Goal: Navigation & Orientation: Find specific page/section

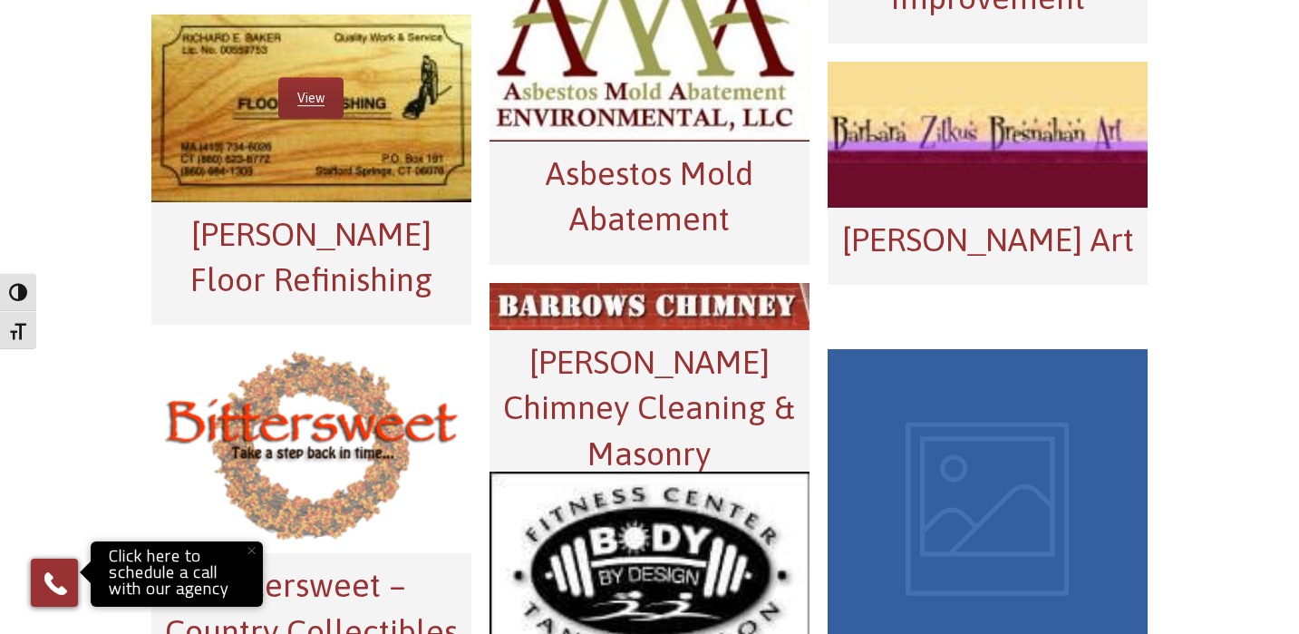
scroll to position [1430, 0]
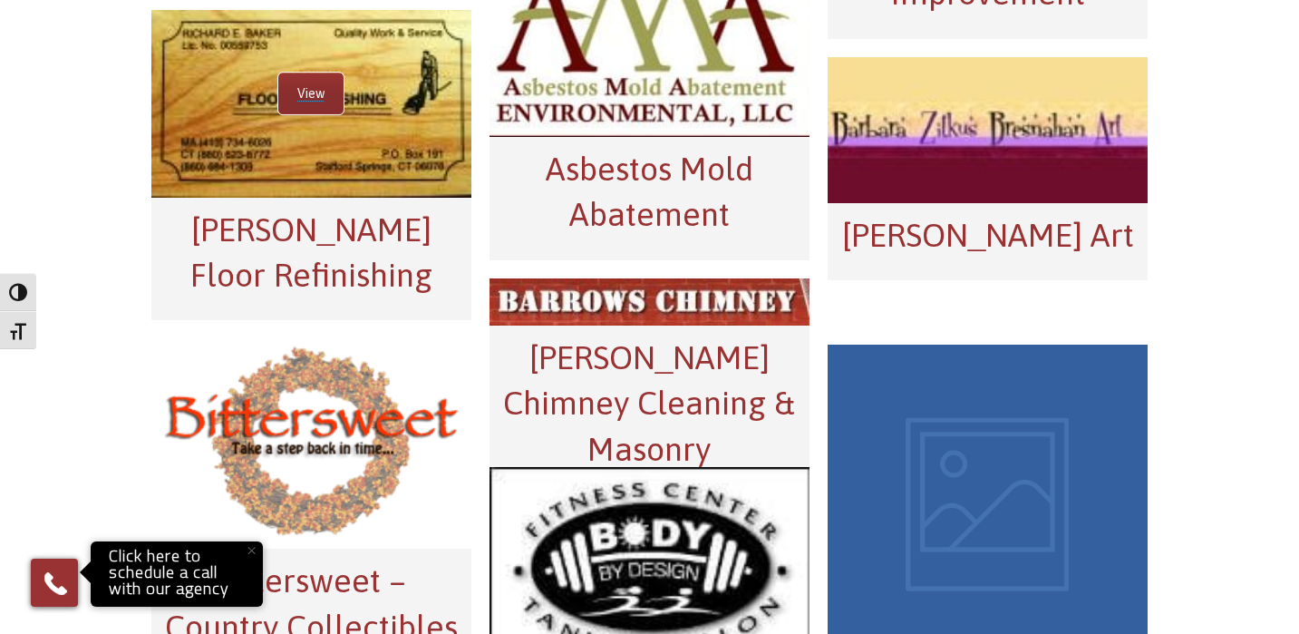
click at [312, 99] on link "View" at bounding box center [310, 94] width 65 height 42
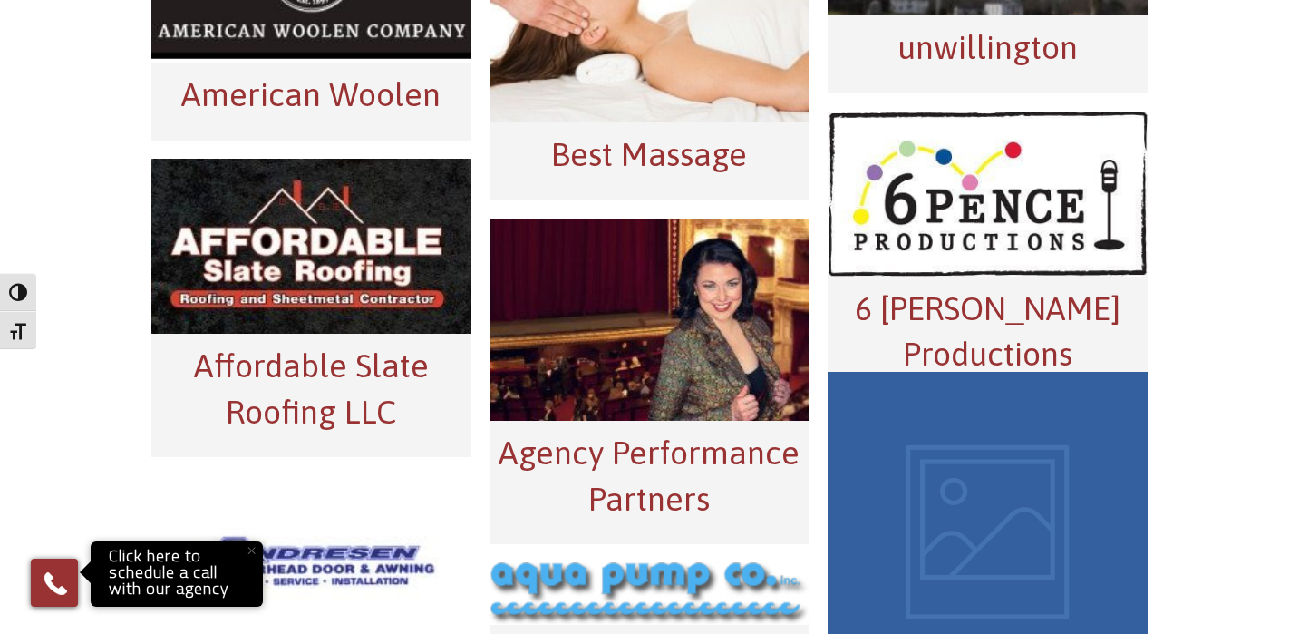
scroll to position [0, 0]
